Goal: Task Accomplishment & Management: Use online tool/utility

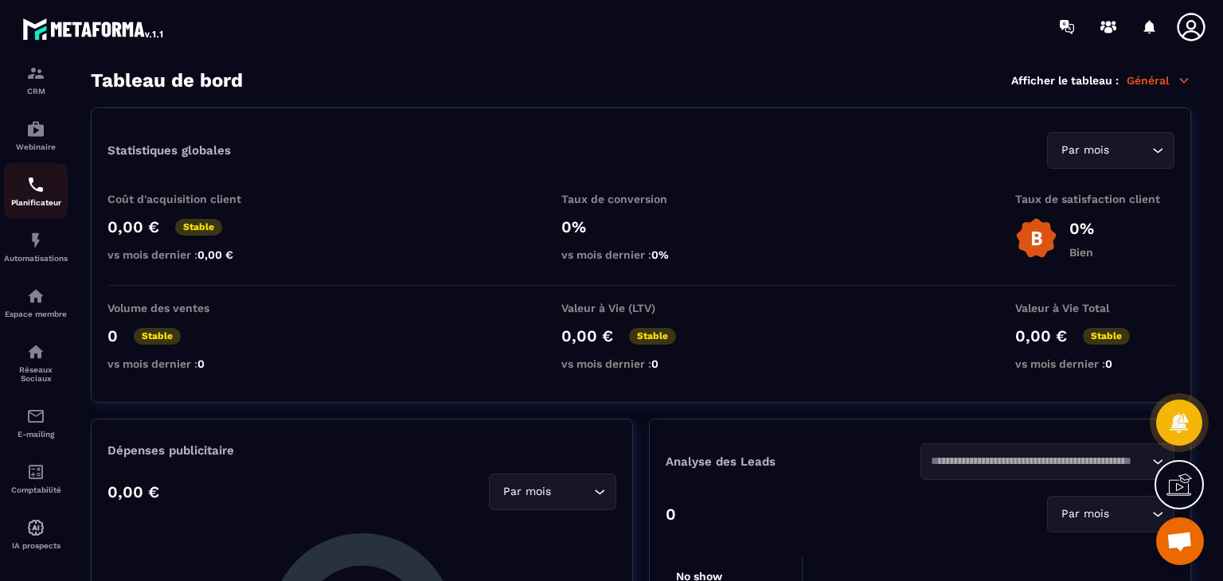
scroll to position [140, 0]
click at [32, 431] on div "E-mailing" at bounding box center [36, 421] width 64 height 32
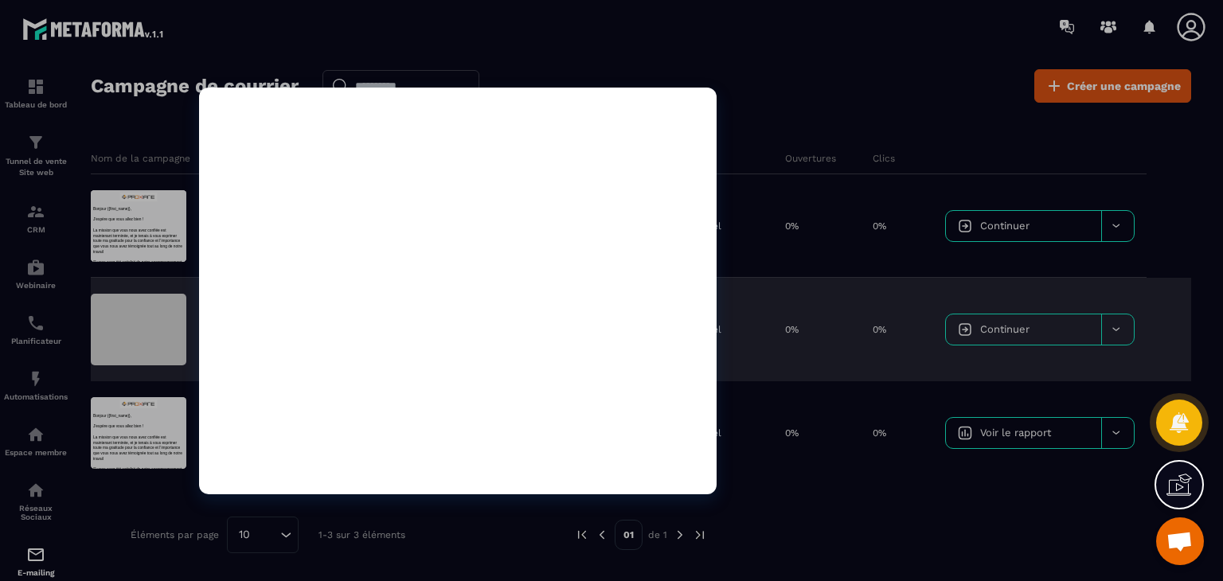
click at [157, 323] on div at bounding box center [139, 330] width 96 height 72
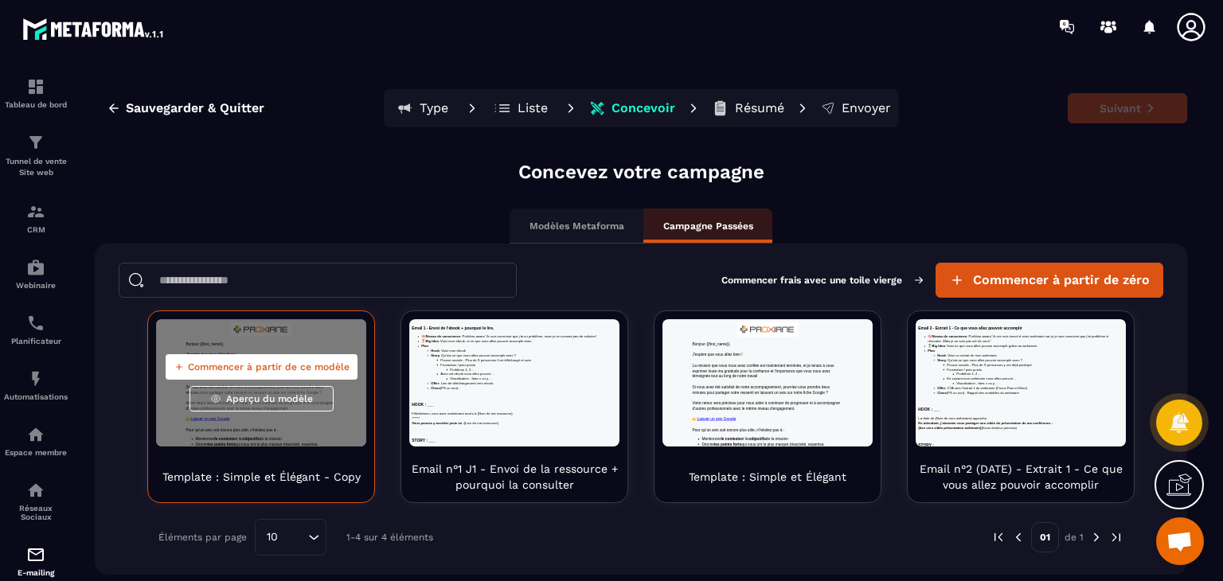
click at [291, 397] on span "Aperçu du modèle" at bounding box center [269, 398] width 87 height 13
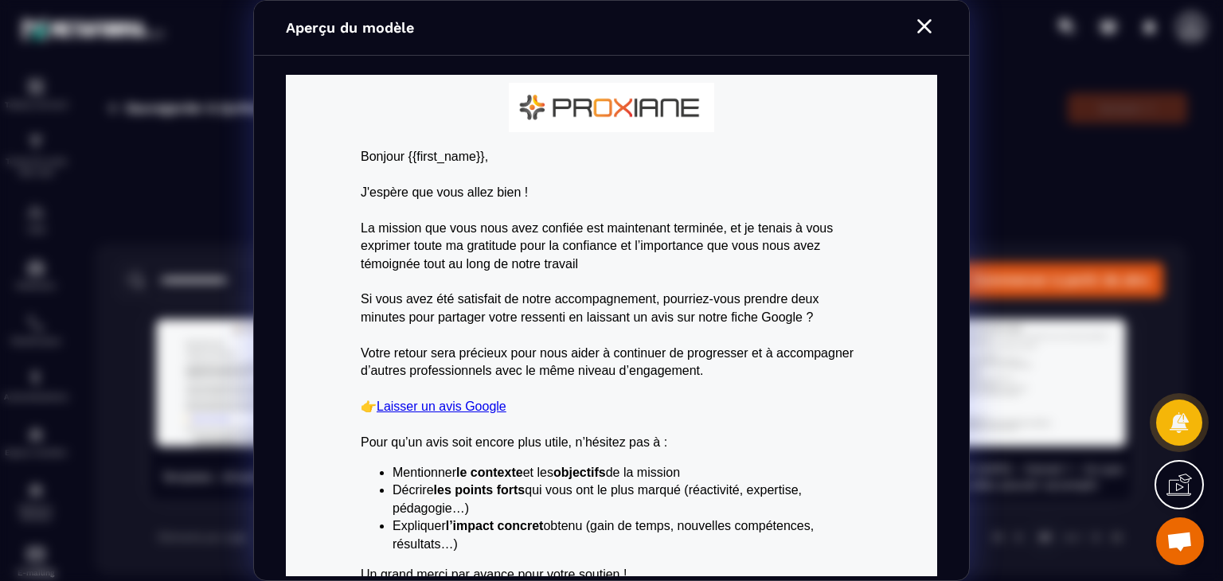
click at [927, 18] on icon "Modal window" at bounding box center [923, 26] width 25 height 25
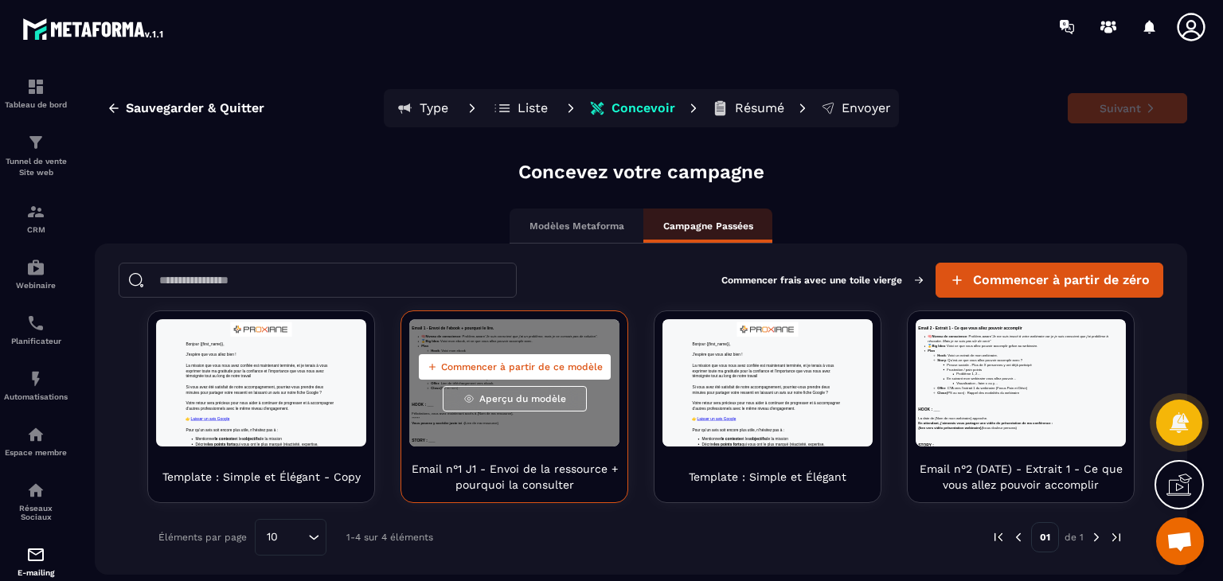
click at [506, 392] on span "Aperçu du modèle" at bounding box center [522, 398] width 87 height 13
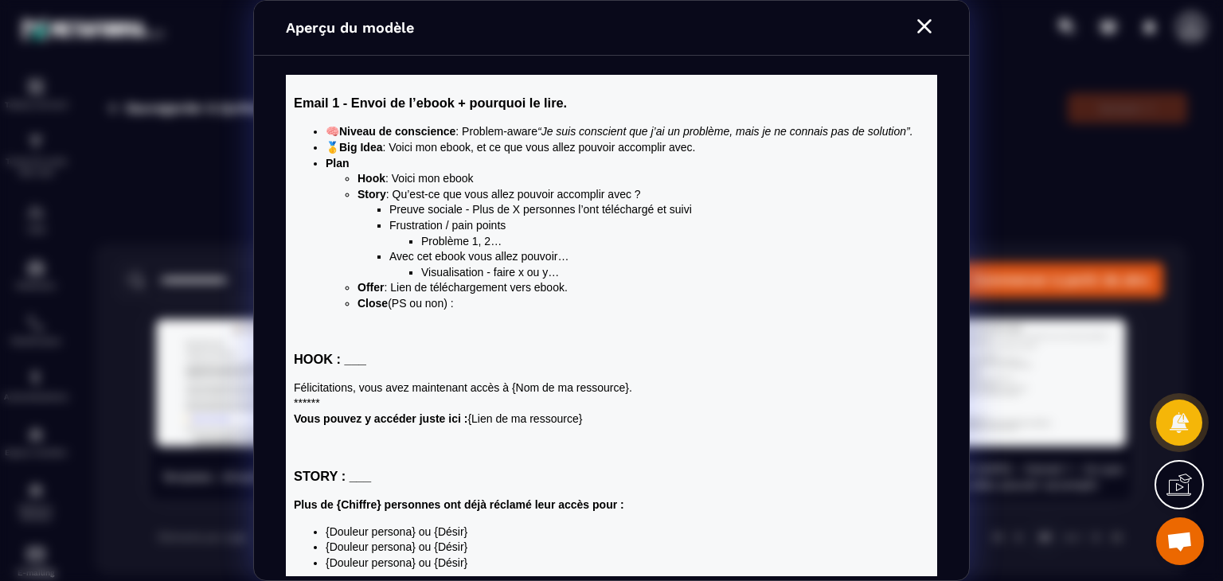
click at [922, 24] on icon "Modal window" at bounding box center [924, 26] width 14 height 14
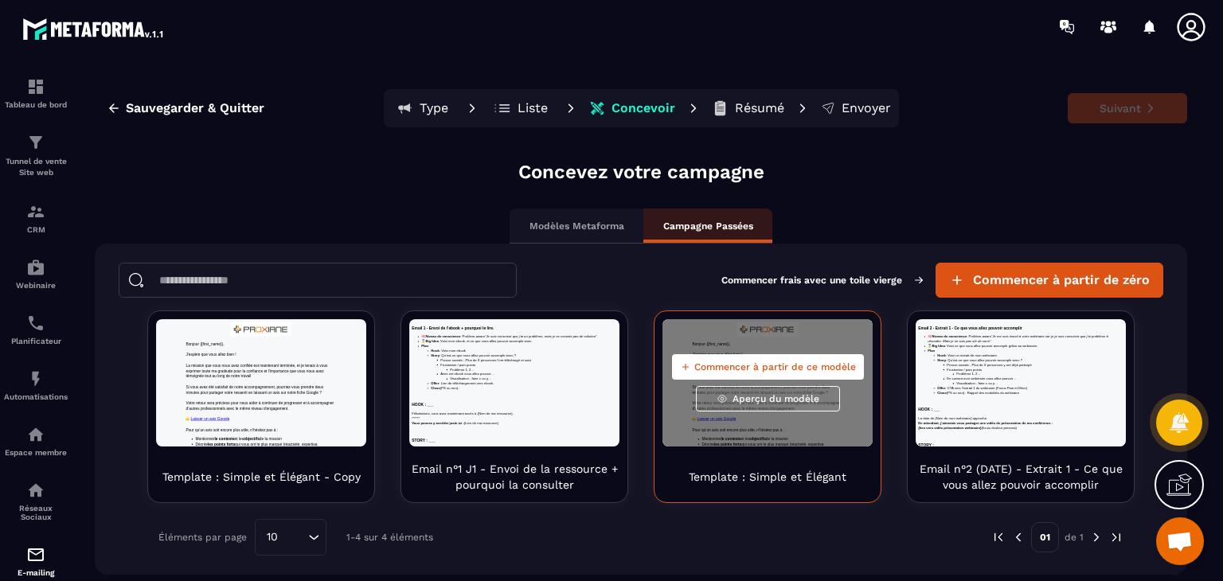
click at [771, 398] on span "Aperçu du modèle" at bounding box center [775, 398] width 87 height 13
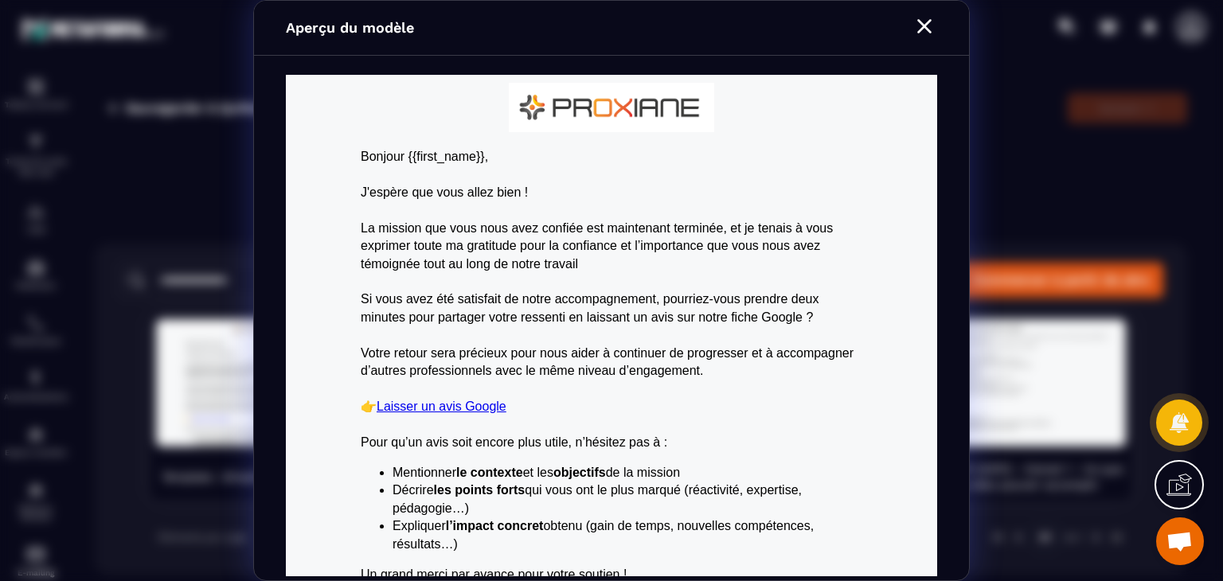
click at [922, 22] on icon "Modal window" at bounding box center [924, 26] width 14 height 14
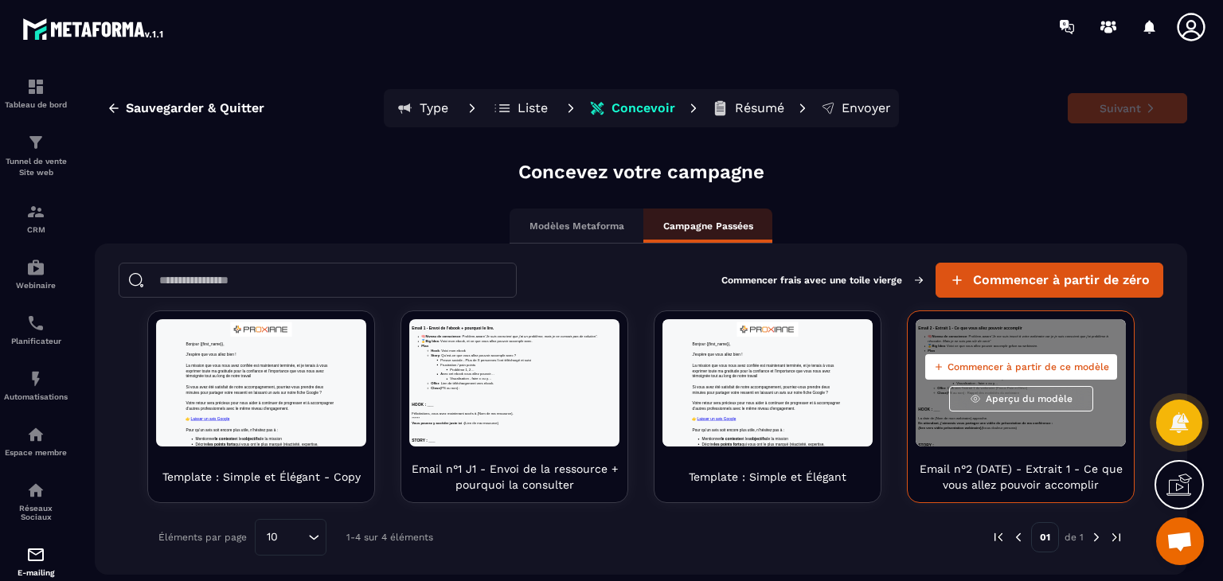
click at [1034, 398] on span "Aperçu du modèle" at bounding box center [1028, 398] width 87 height 13
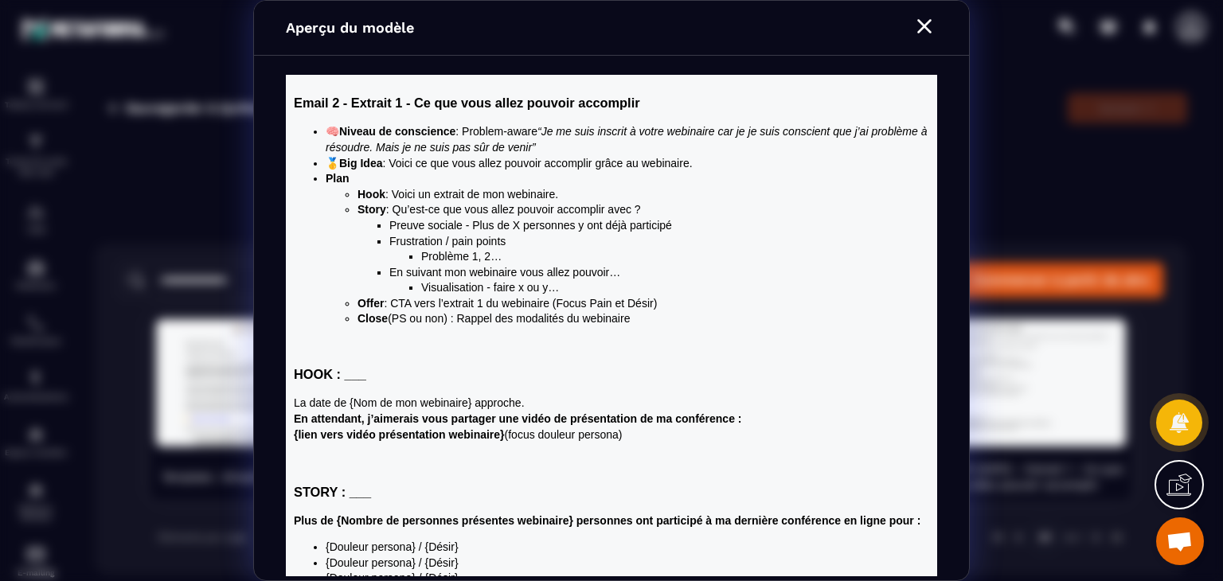
click at [919, 25] on icon "Modal window" at bounding box center [923, 26] width 25 height 25
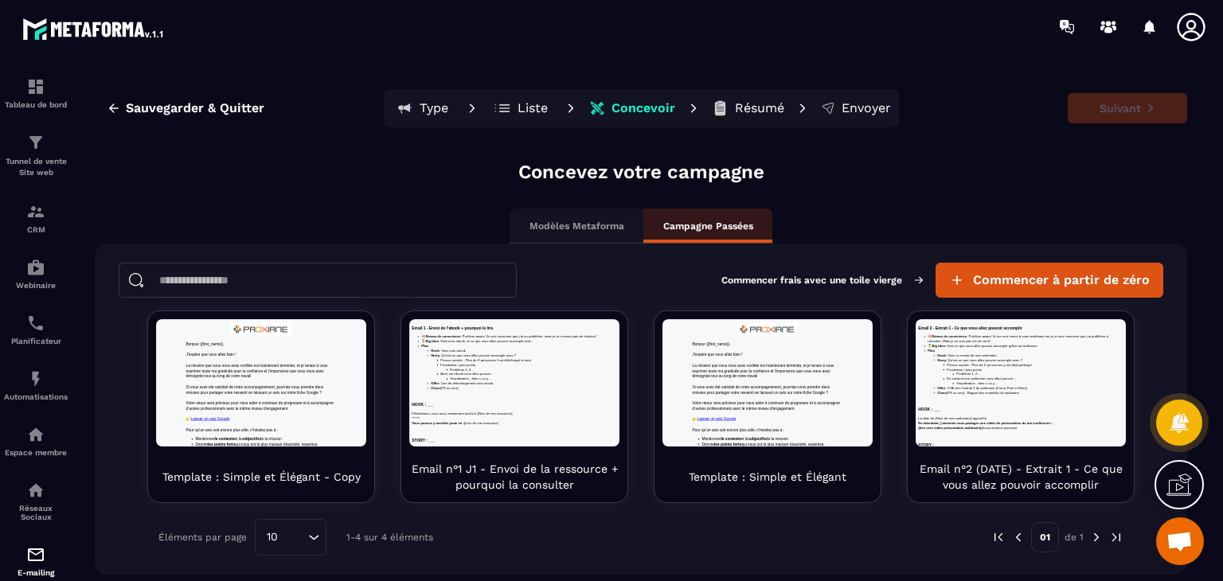
click at [1096, 538] on img at bounding box center [1096, 537] width 14 height 14
click at [595, 213] on div "Modèles Metaforma" at bounding box center [576, 226] width 134 height 35
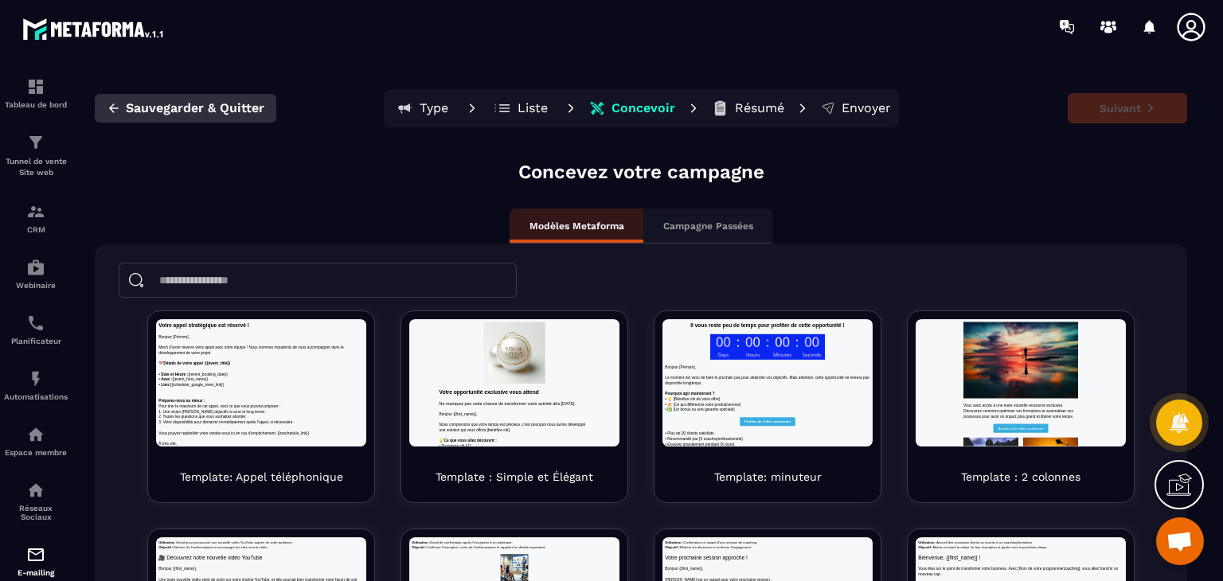
click at [149, 99] on button "Sauvegarder & Quitter" at bounding box center [185, 108] width 181 height 29
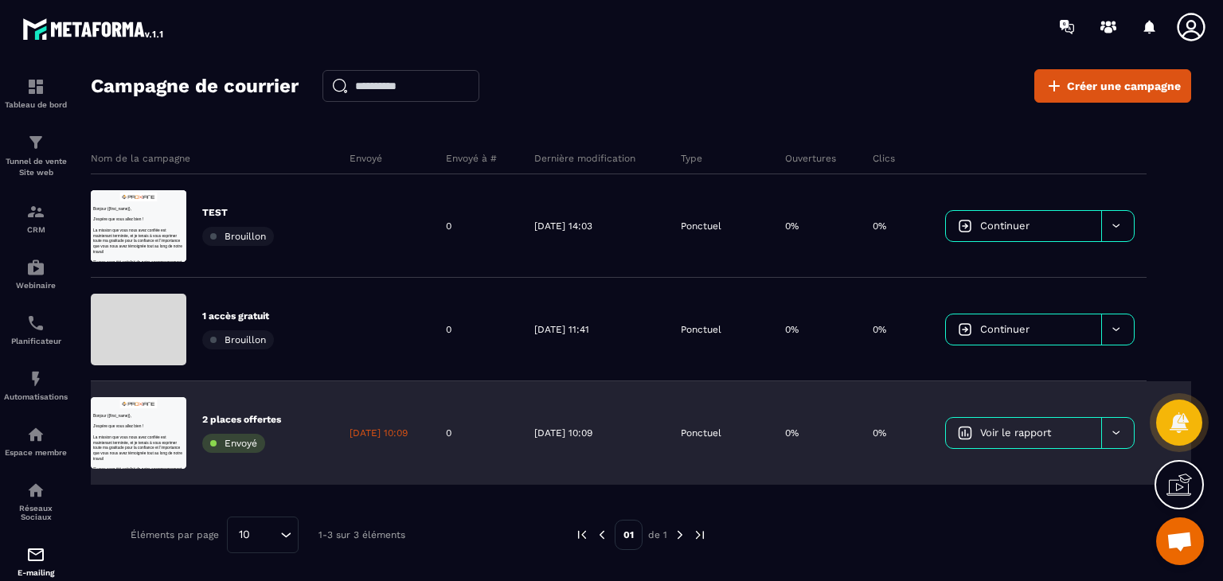
click at [263, 413] on p "2 places offertes" at bounding box center [241, 419] width 79 height 13
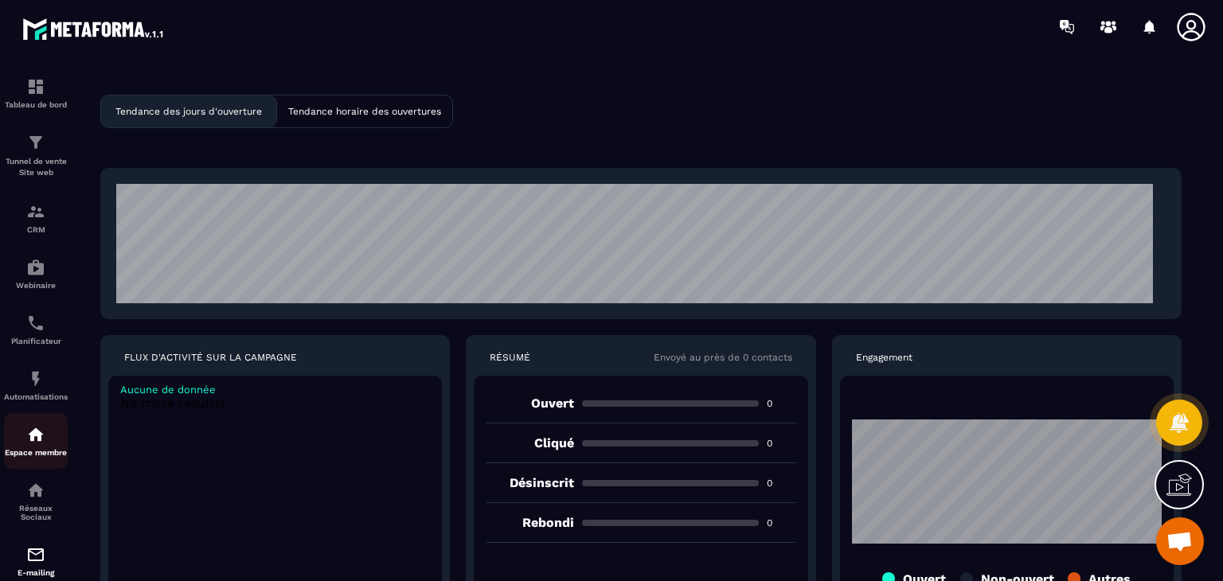
scroll to position [154, 0]
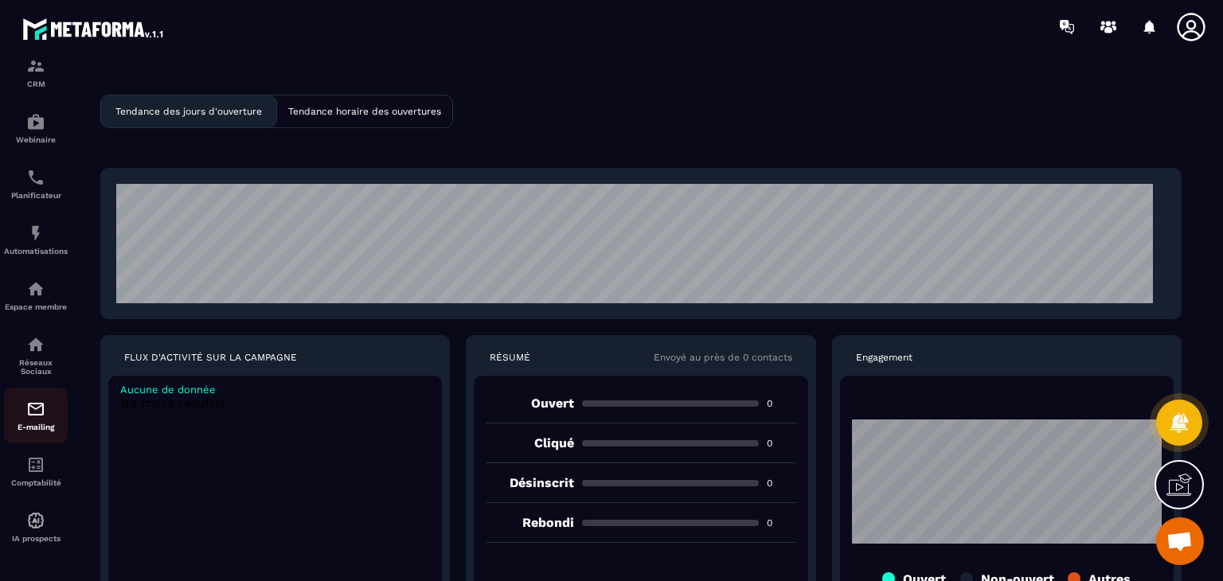
click at [35, 423] on p "E-mailing" at bounding box center [36, 427] width 64 height 9
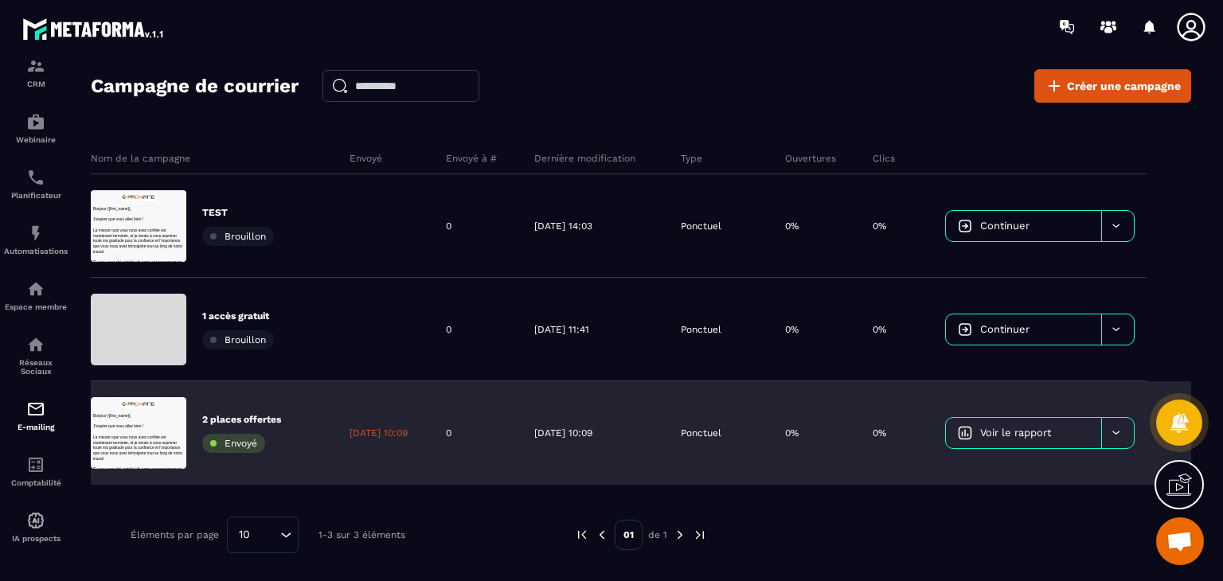
click at [1121, 435] on icon at bounding box center [1116, 433] width 12 height 12
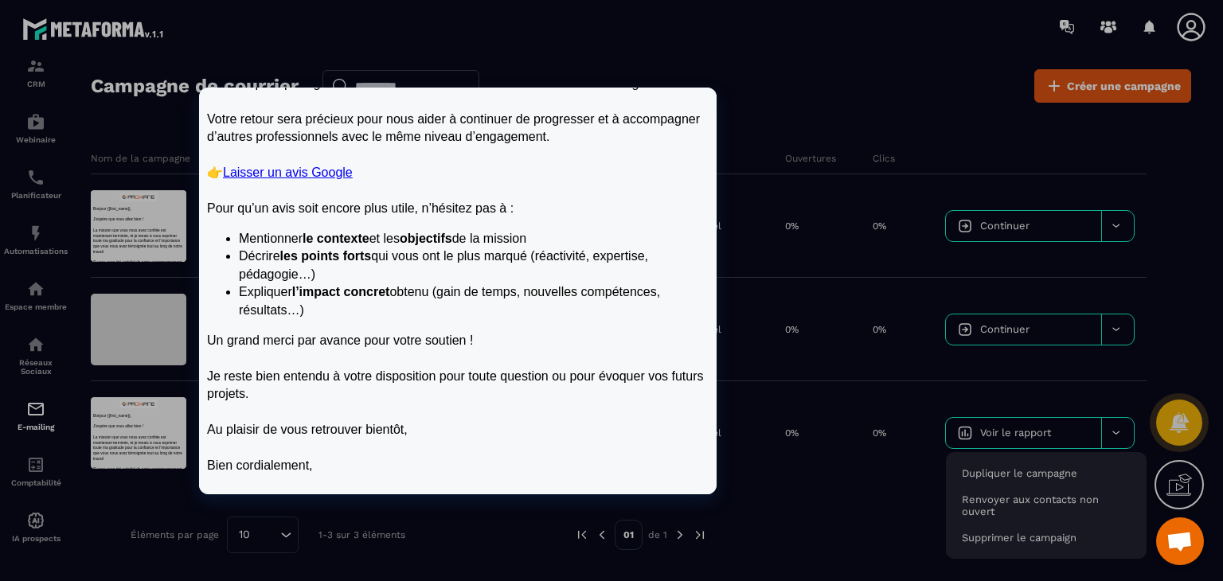
scroll to position [359, 0]
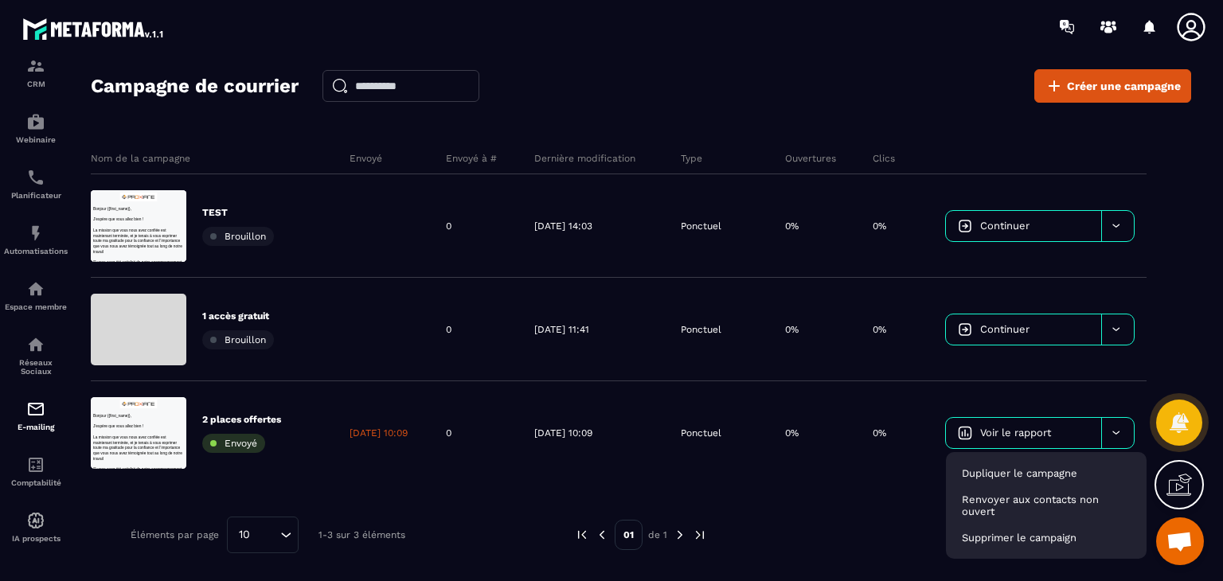
click at [849, 76] on div "Campagne de courrier Créer une campagne" at bounding box center [641, 85] width 1100 height 33
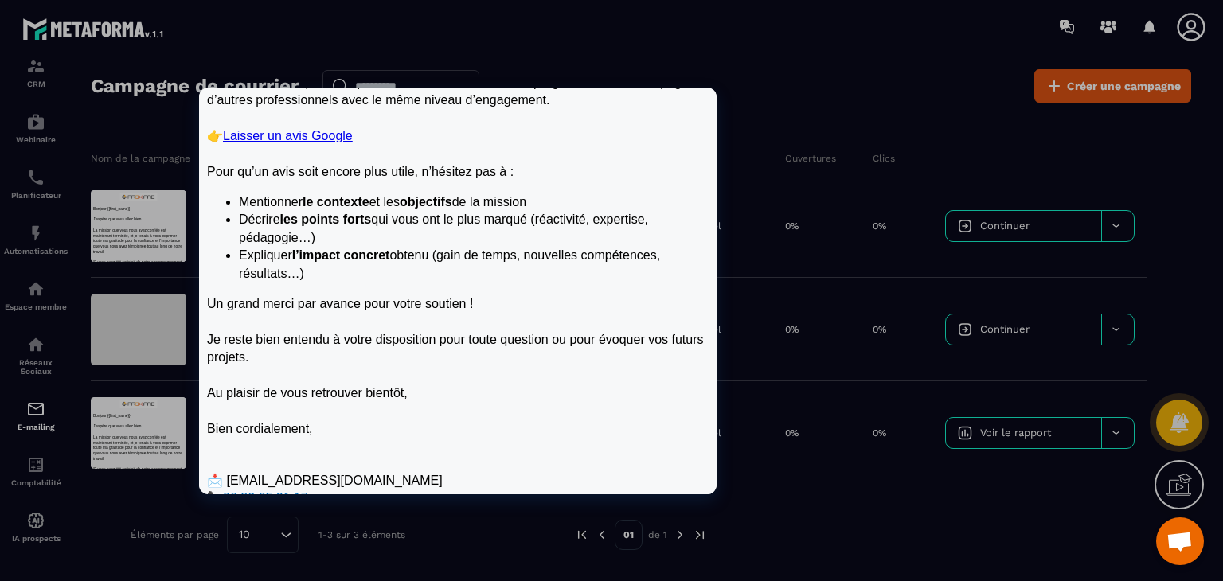
scroll to position [375, 0]
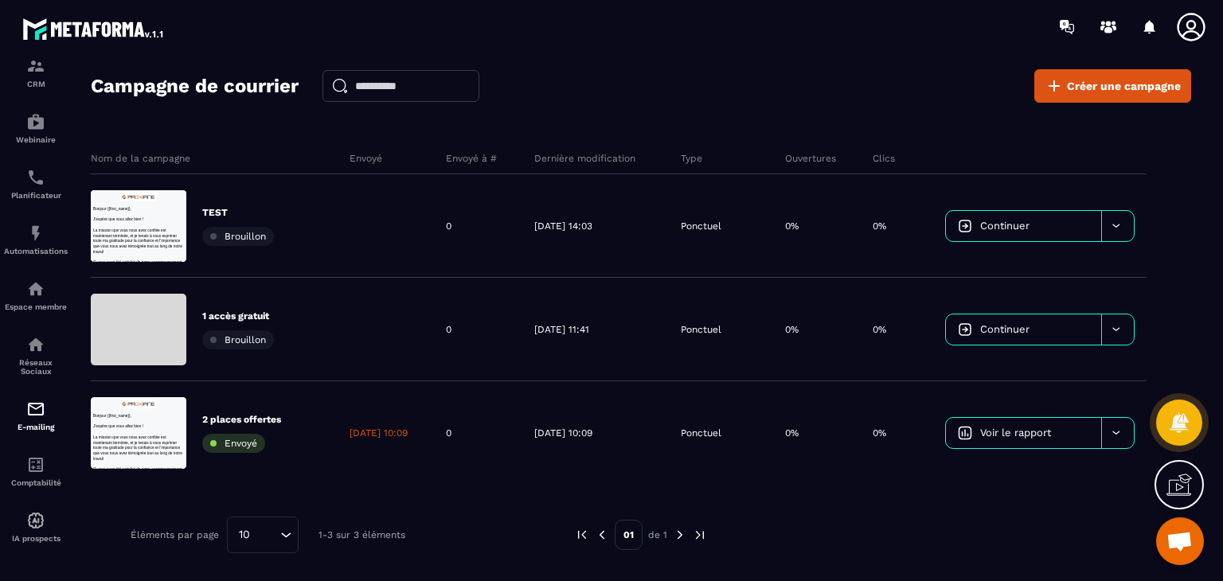
click at [852, 107] on div "Campagne de courrier Créer une campagne Nom de la campagne Envoyé Envoyé à # De…" at bounding box center [641, 331] width 1100 height 525
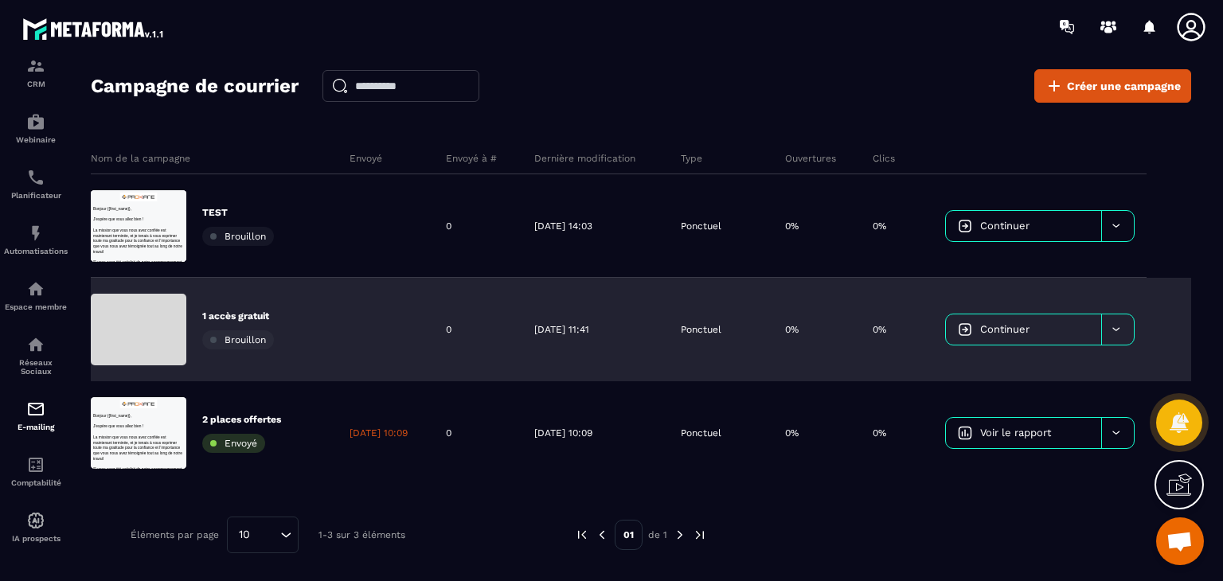
click at [237, 310] on p "1 accès gratuit" at bounding box center [238, 316] width 72 height 13
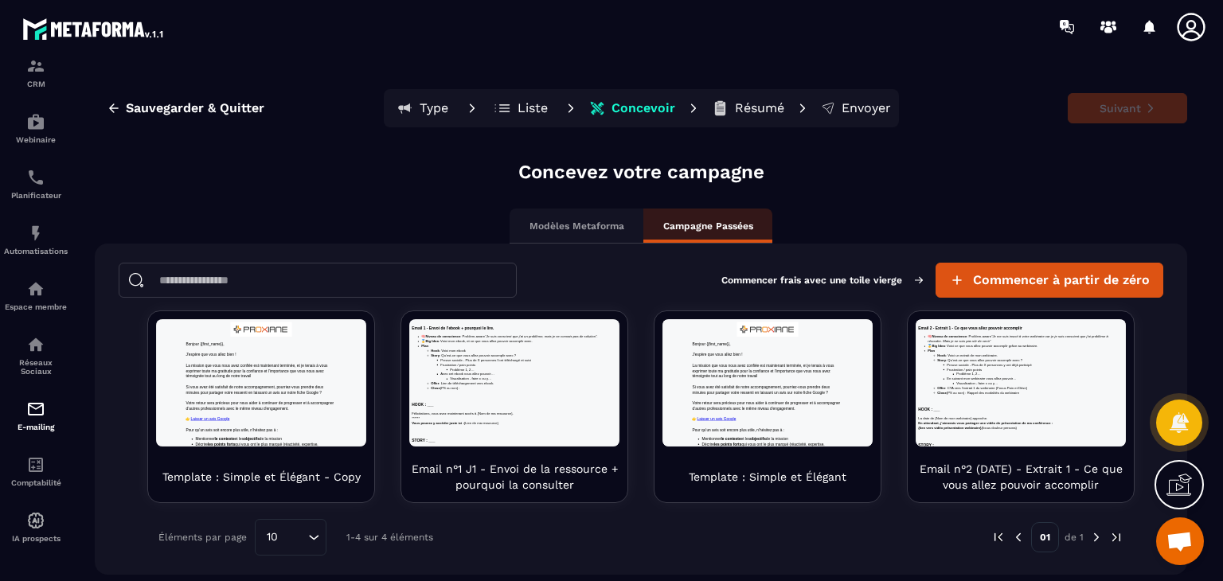
click at [995, 161] on div "Concevez votre campagne Modèles Metaforma Campagne Passées Commencer frais avec…" at bounding box center [641, 367] width 1092 height 416
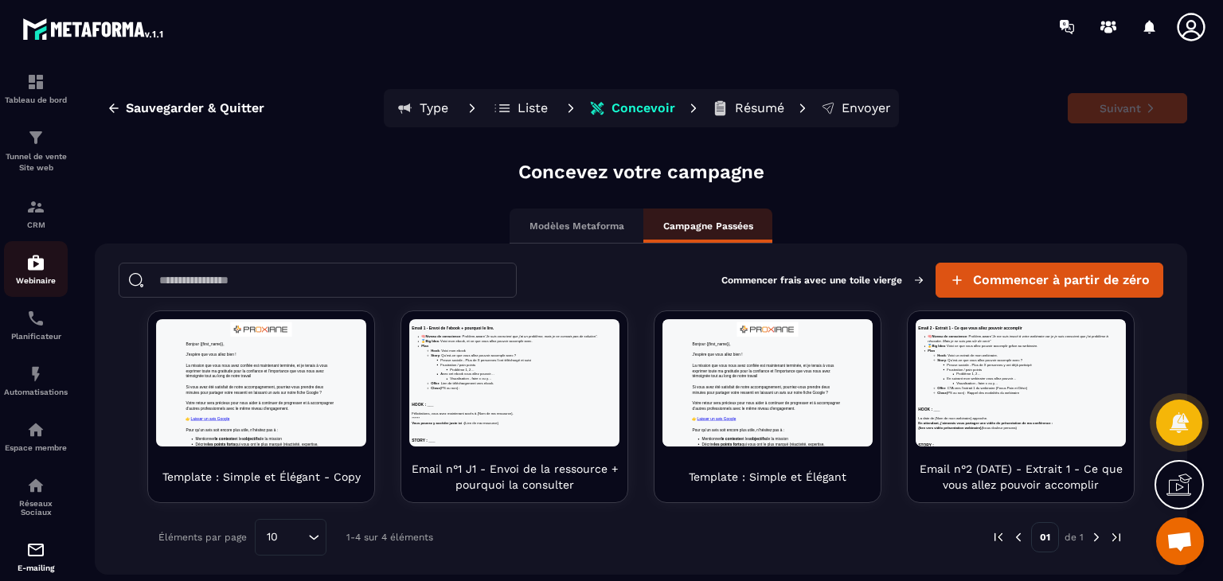
scroll to position [2, 0]
click at [21, 166] on p "Tunnel de vente Site web" at bounding box center [36, 165] width 64 height 22
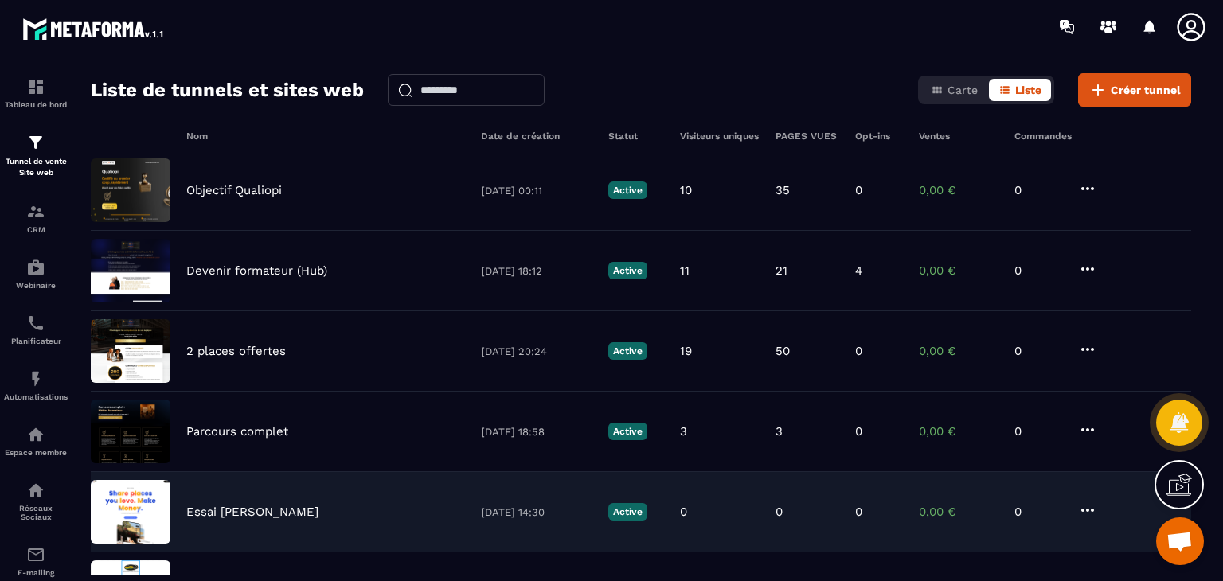
scroll to position [38, 0]
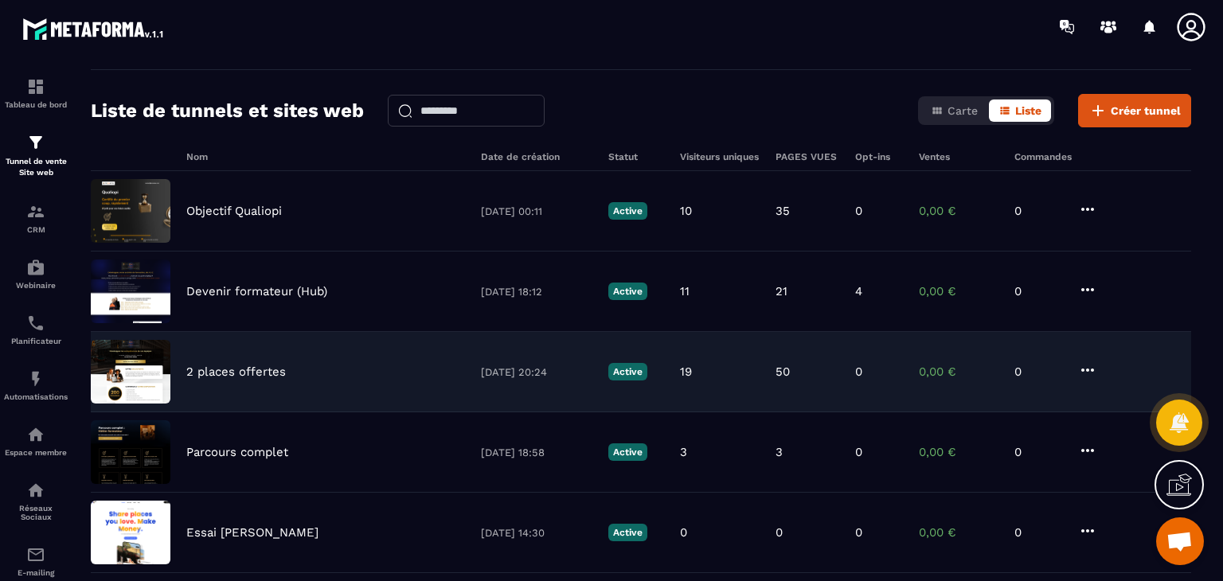
click at [1081, 367] on icon at bounding box center [1087, 370] width 19 height 19
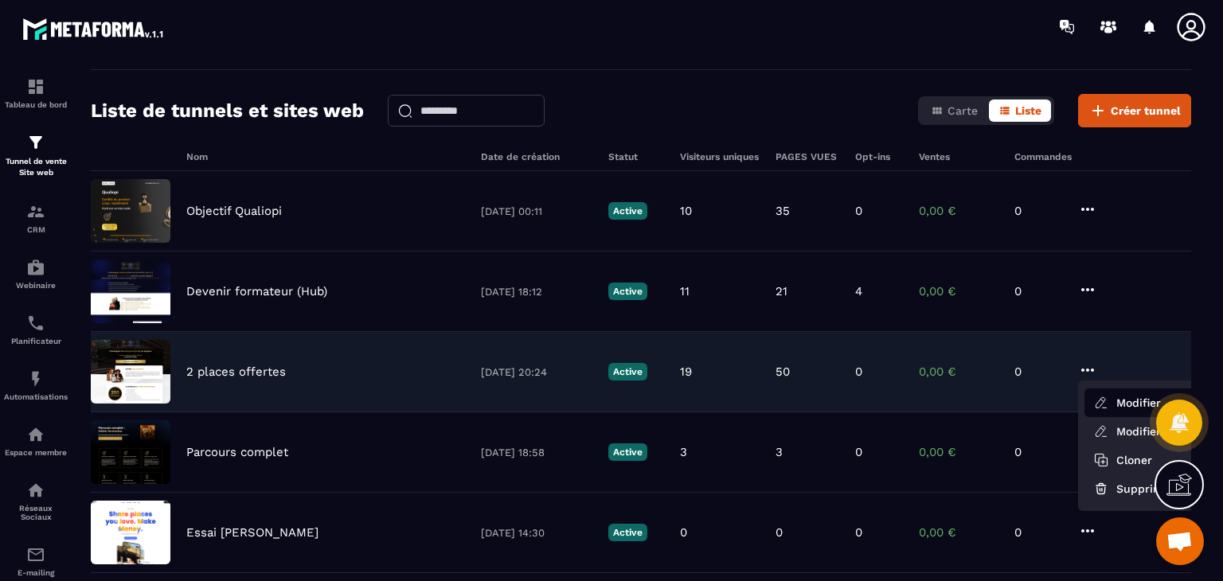
click at [1118, 399] on button "Modifier" at bounding box center [1147, 402] width 127 height 29
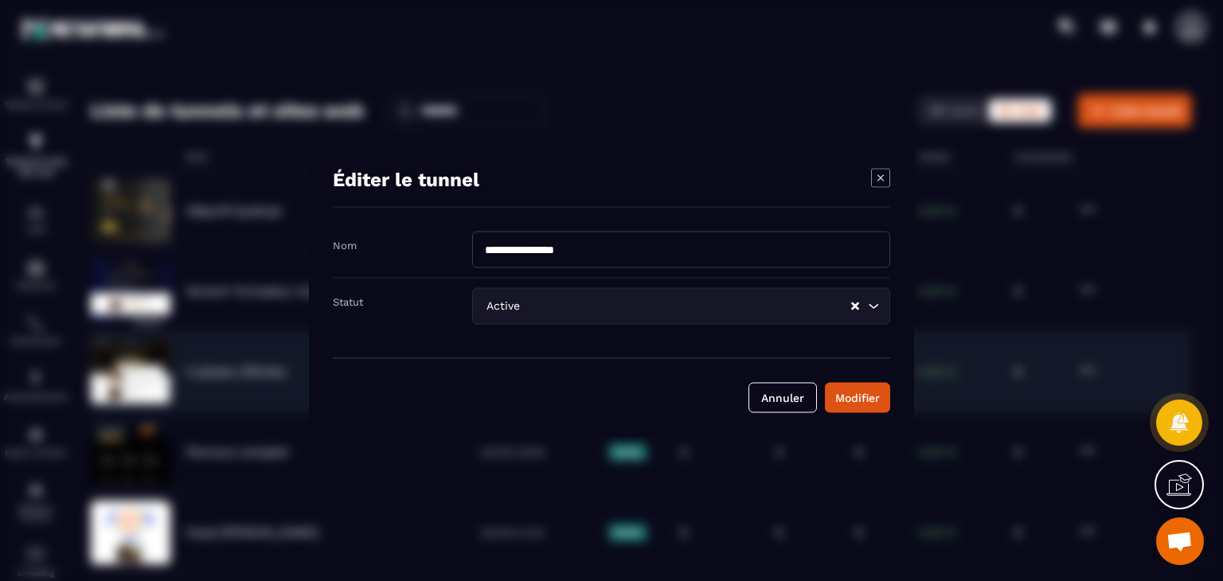
click at [487, 252] on input "**********" at bounding box center [681, 250] width 418 height 37
type input "**********"
click at [872, 396] on div "Modifier" at bounding box center [857, 398] width 45 height 16
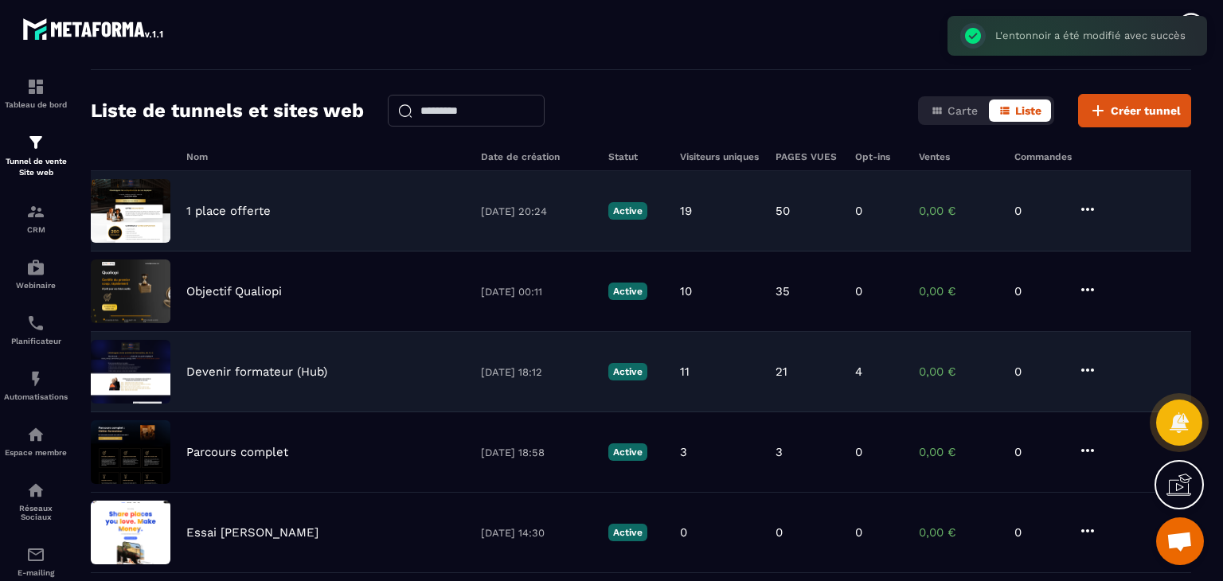
click at [226, 212] on p "1 place offerte" at bounding box center [228, 211] width 84 height 14
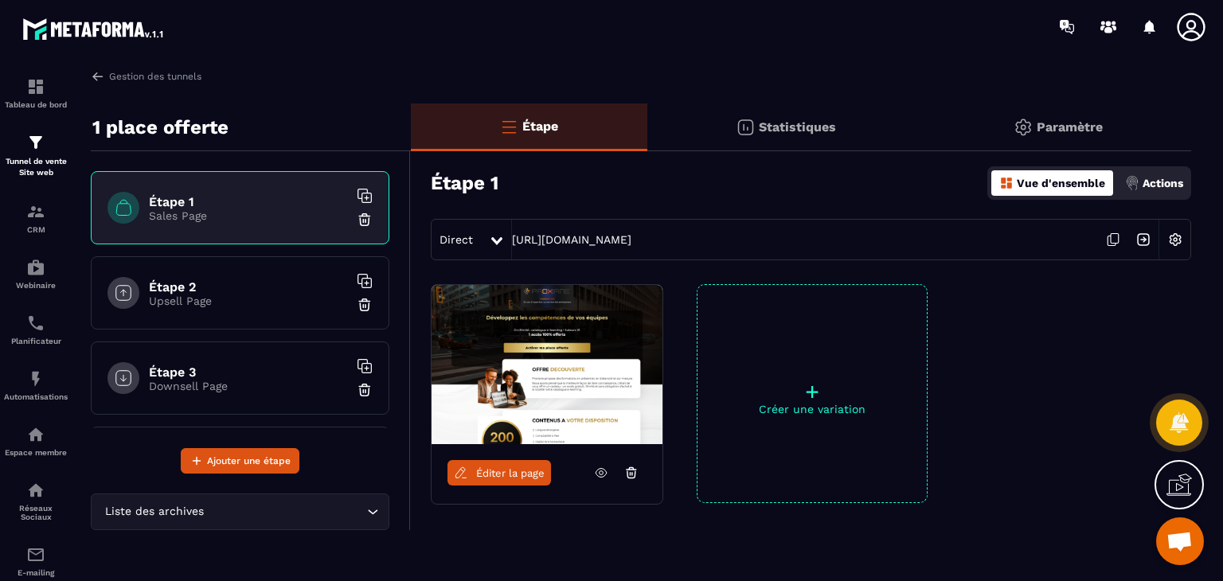
click at [511, 474] on span "Éditer la page" at bounding box center [510, 473] width 68 height 12
